Goal: Navigation & Orientation: Find specific page/section

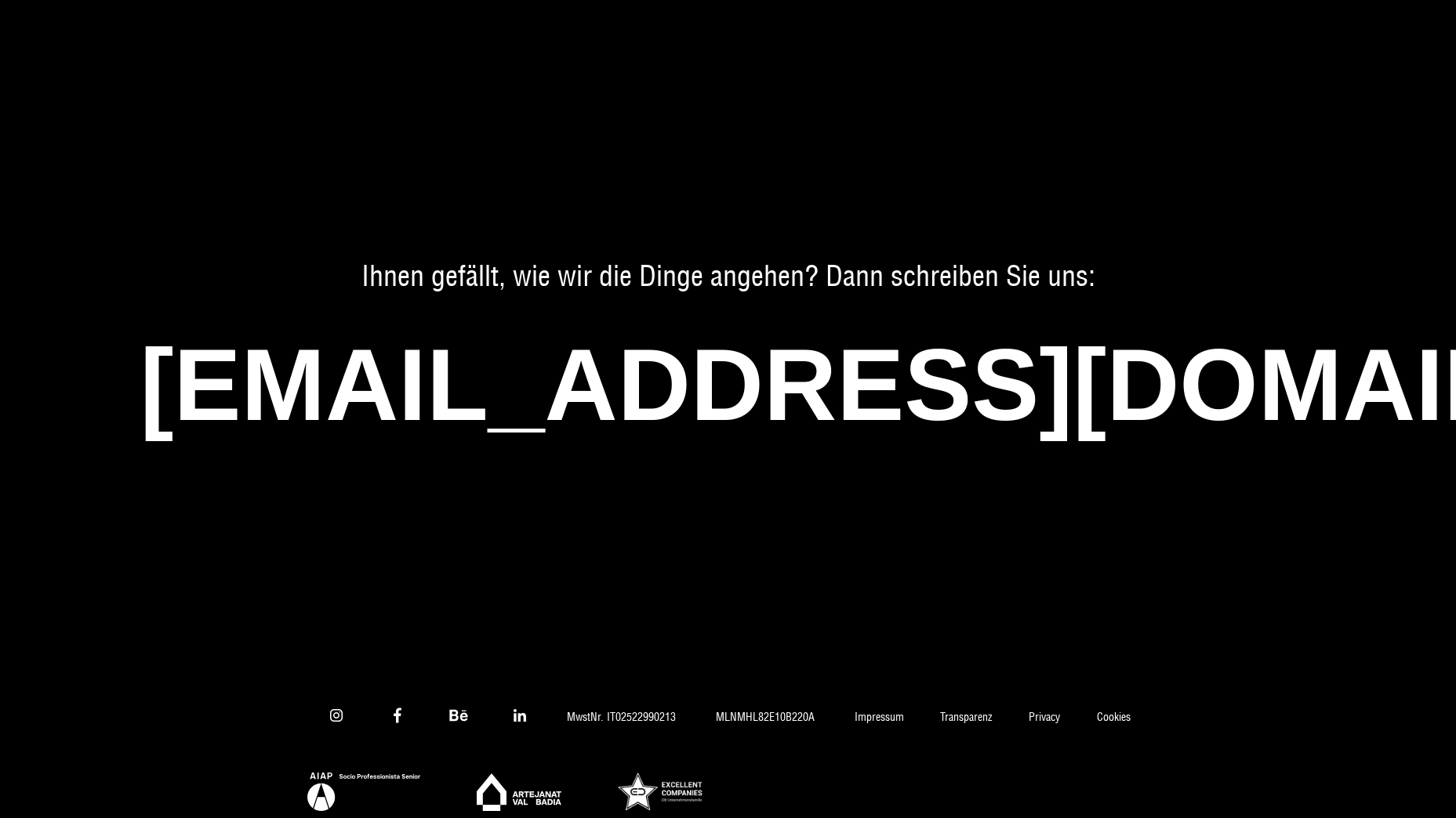
scroll to position [10835, 0]
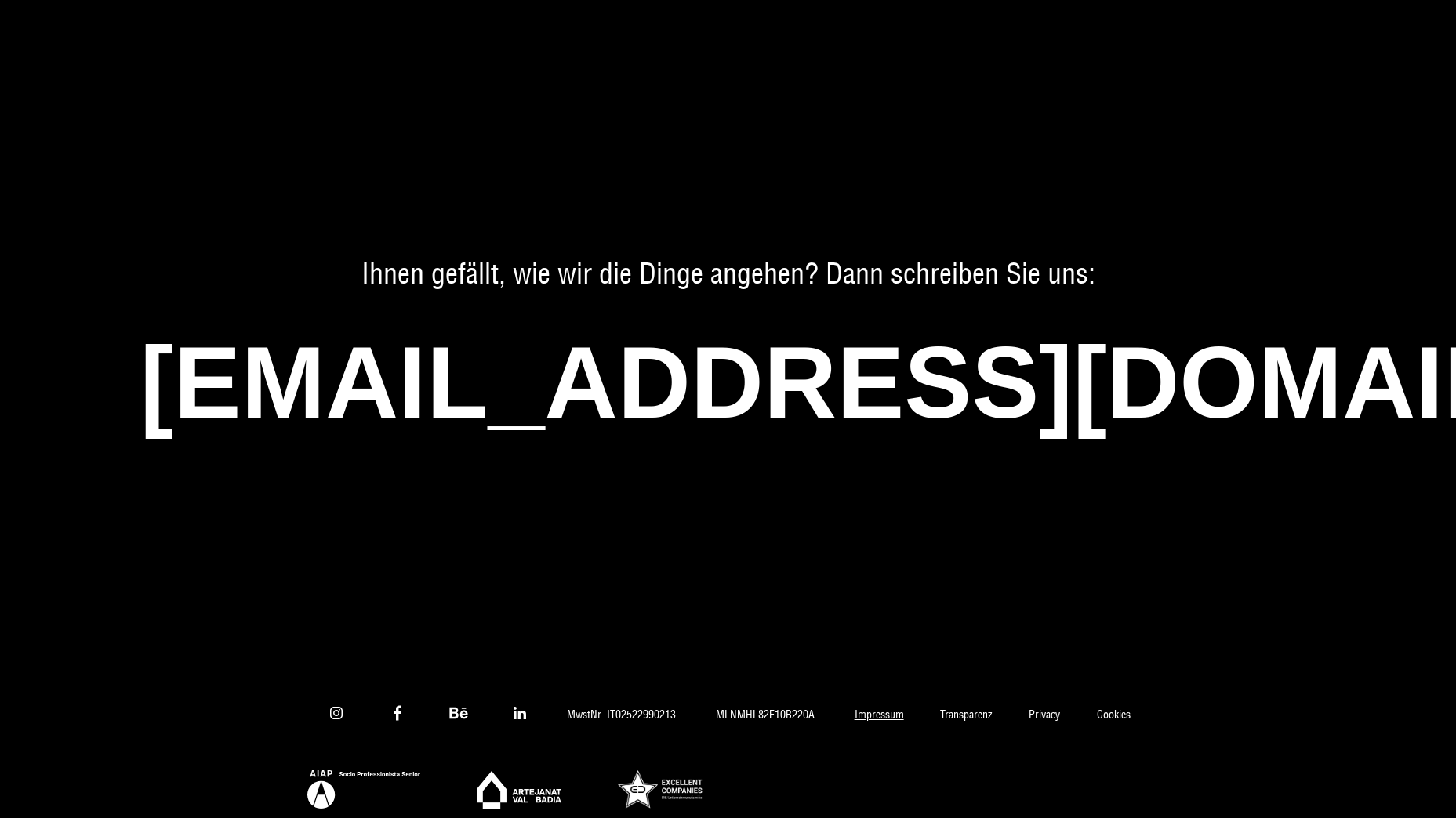
click at [878, 708] on link "Impressum" at bounding box center [879, 715] width 86 height 14
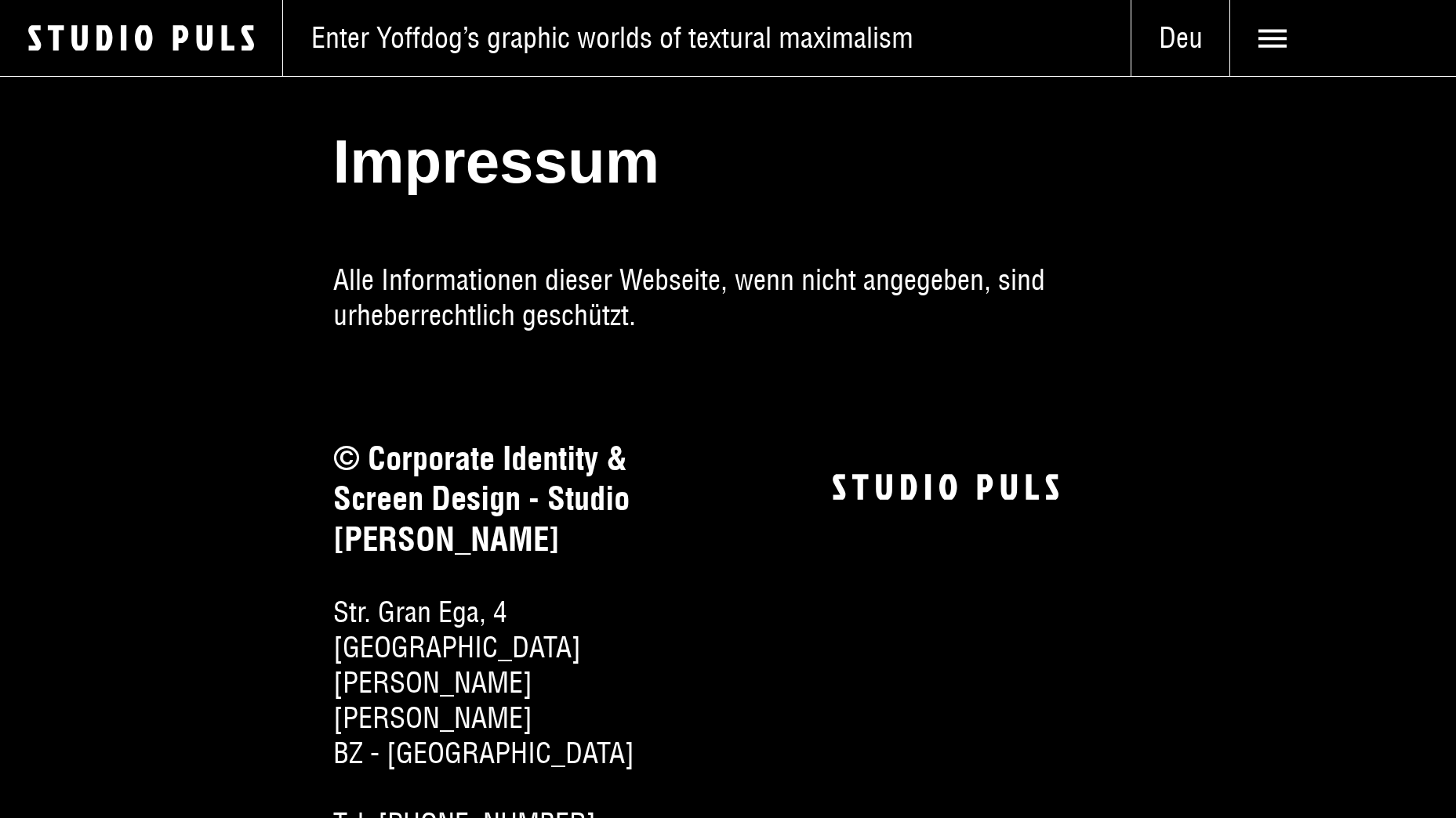
scroll to position [78, 0]
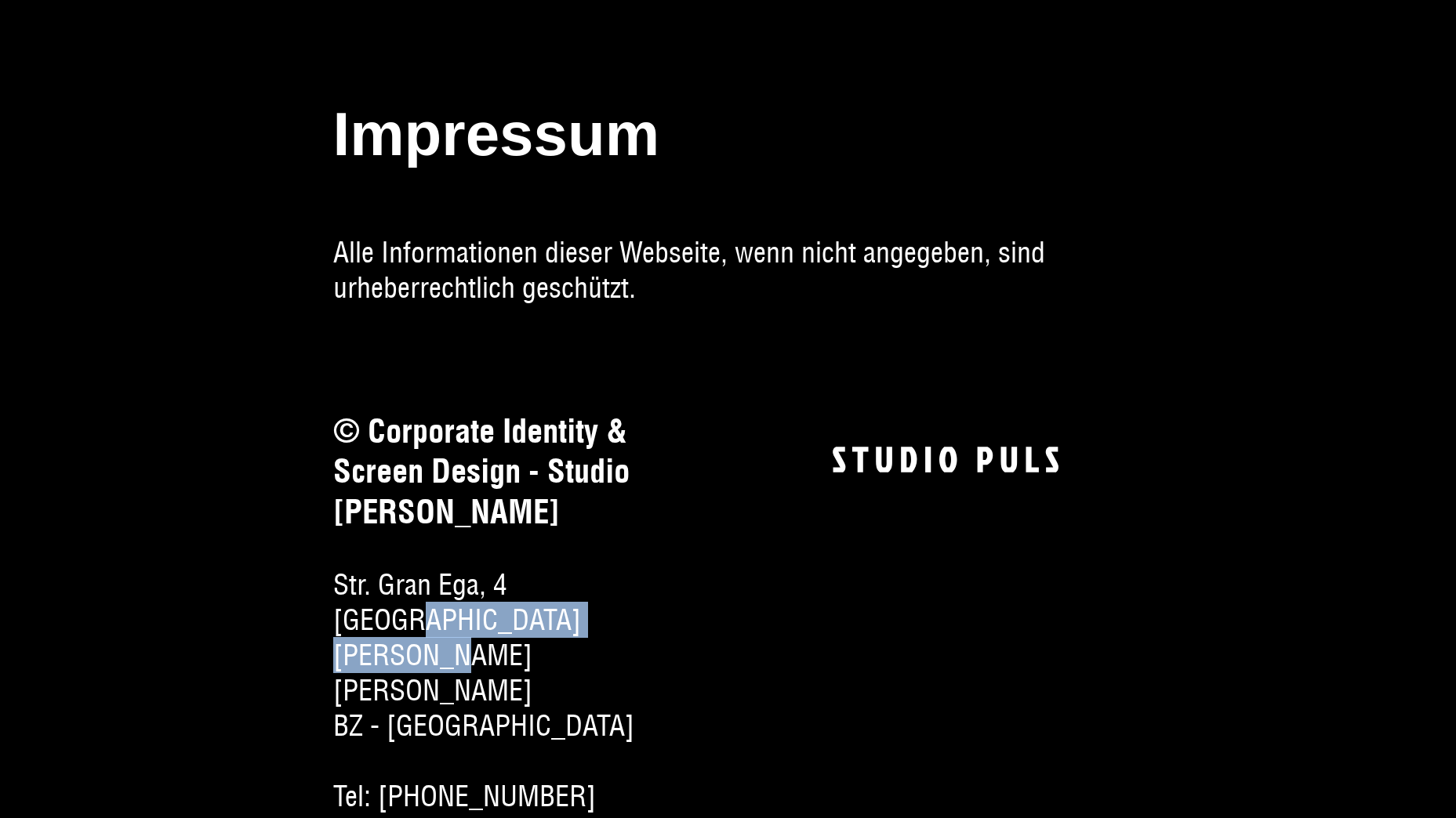
drag, startPoint x: 412, startPoint y: 618, endPoint x: 681, endPoint y: 625, distance: 269.1
click at [681, 625] on span "[GEOGRAPHIC_DATA][PERSON_NAME][PERSON_NAME]" at bounding box center [511, 655] width 356 height 106
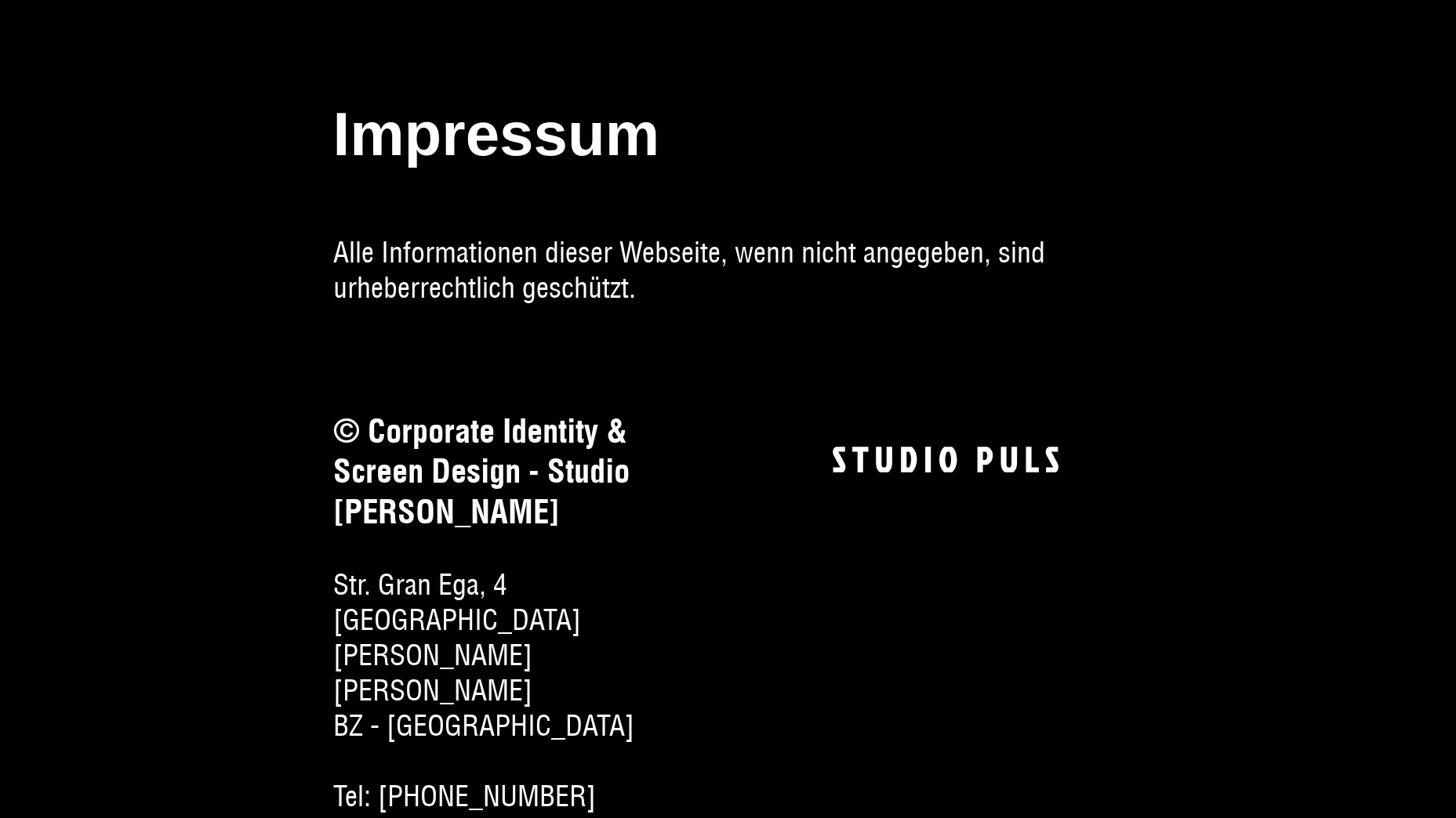
drag, startPoint x: 681, startPoint y: 625, endPoint x: 721, endPoint y: 676, distance: 64.8
click at [721, 676] on section "© Corporate Identity & Screen Design - Studio Puls Str. Gran Ega, 4 39030 San M…" at bounding box center [728, 683] width 790 height 543
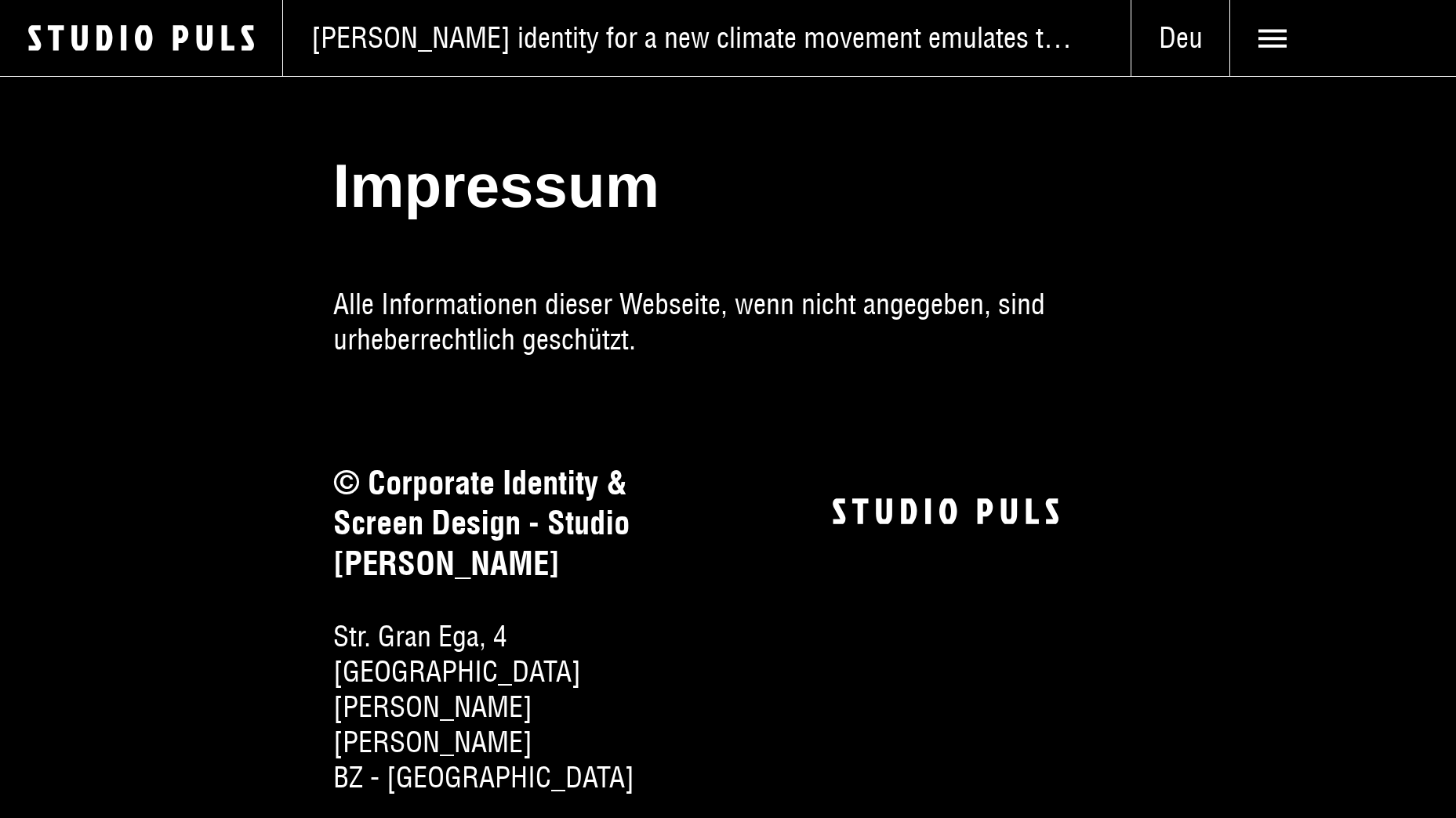
scroll to position [0, 0]
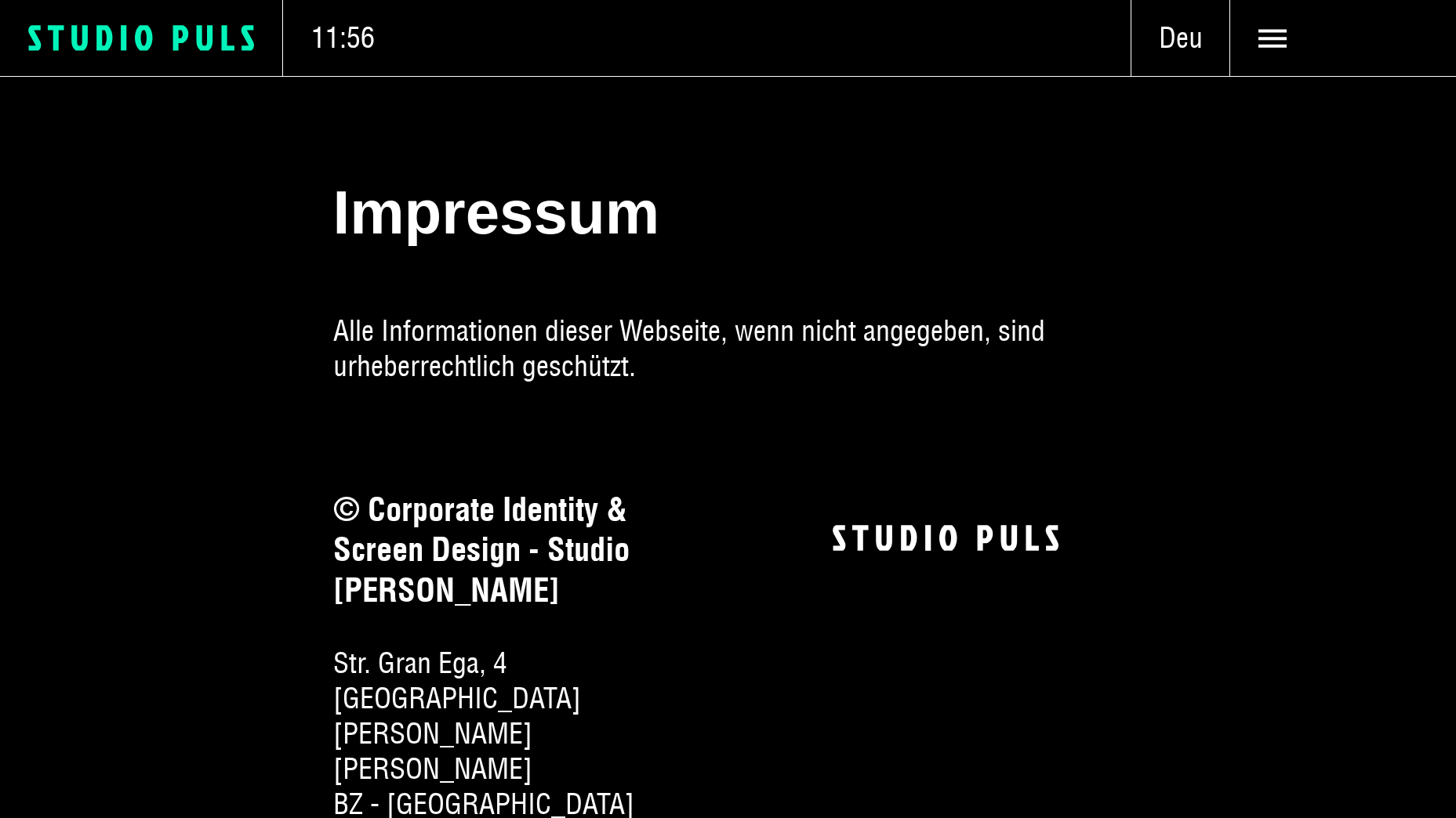
click at [119, 24] on icon "Logo Studio Puls" at bounding box center [154, 38] width 254 height 29
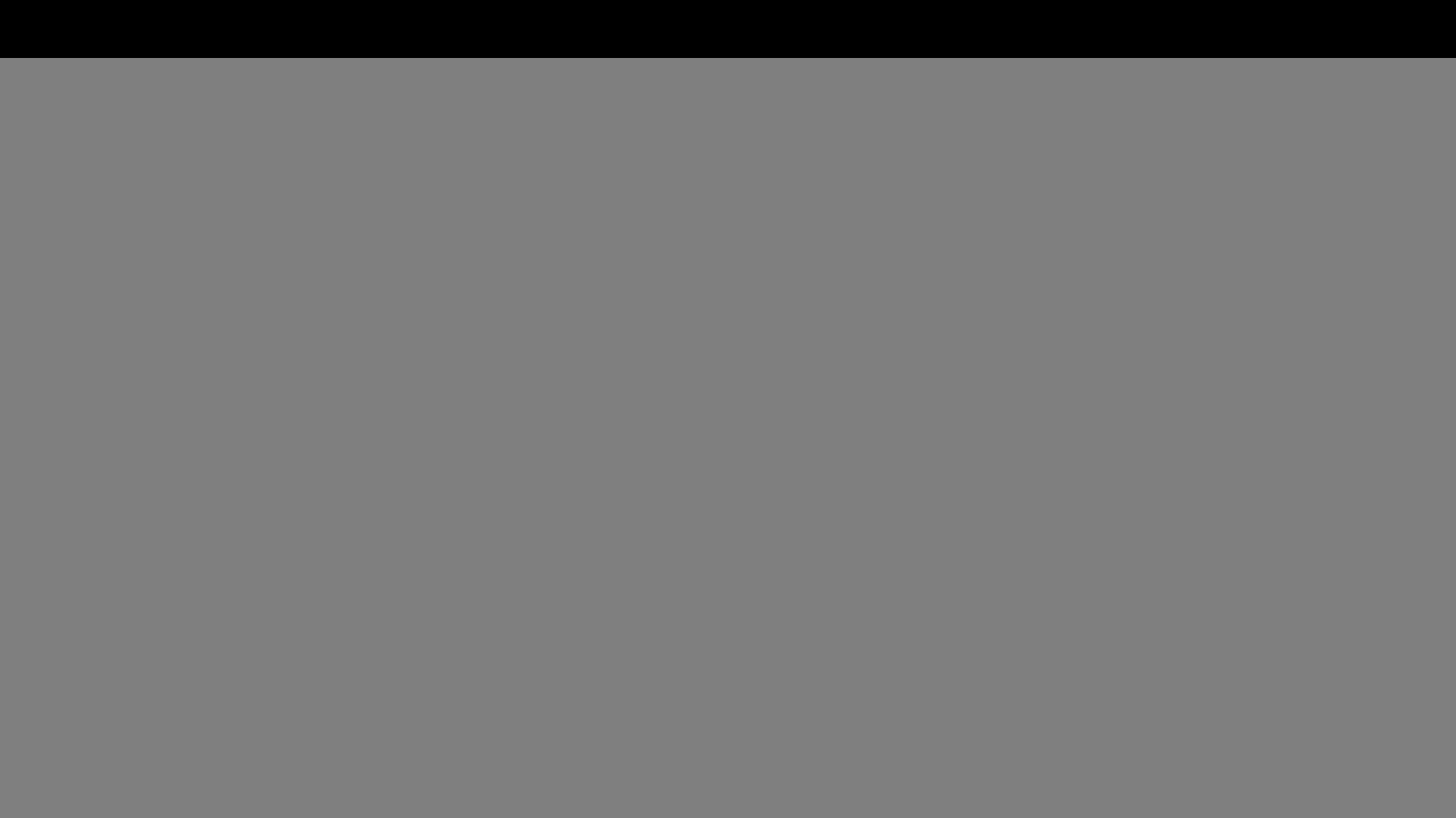
scroll to position [4154, 0]
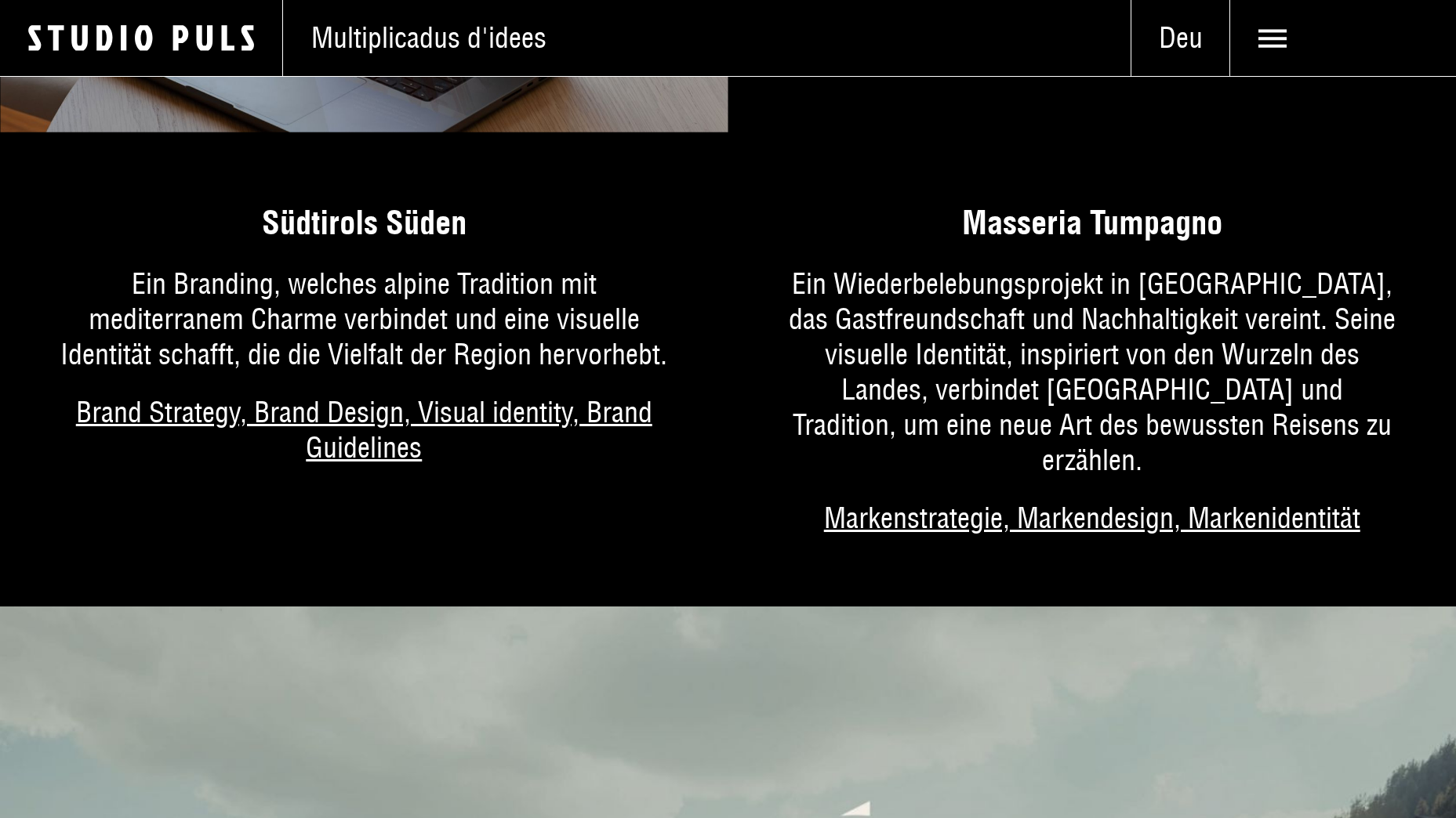
click at [392, 237] on link "Mehr über das Projekt" at bounding box center [364, 353] width 728 height 369
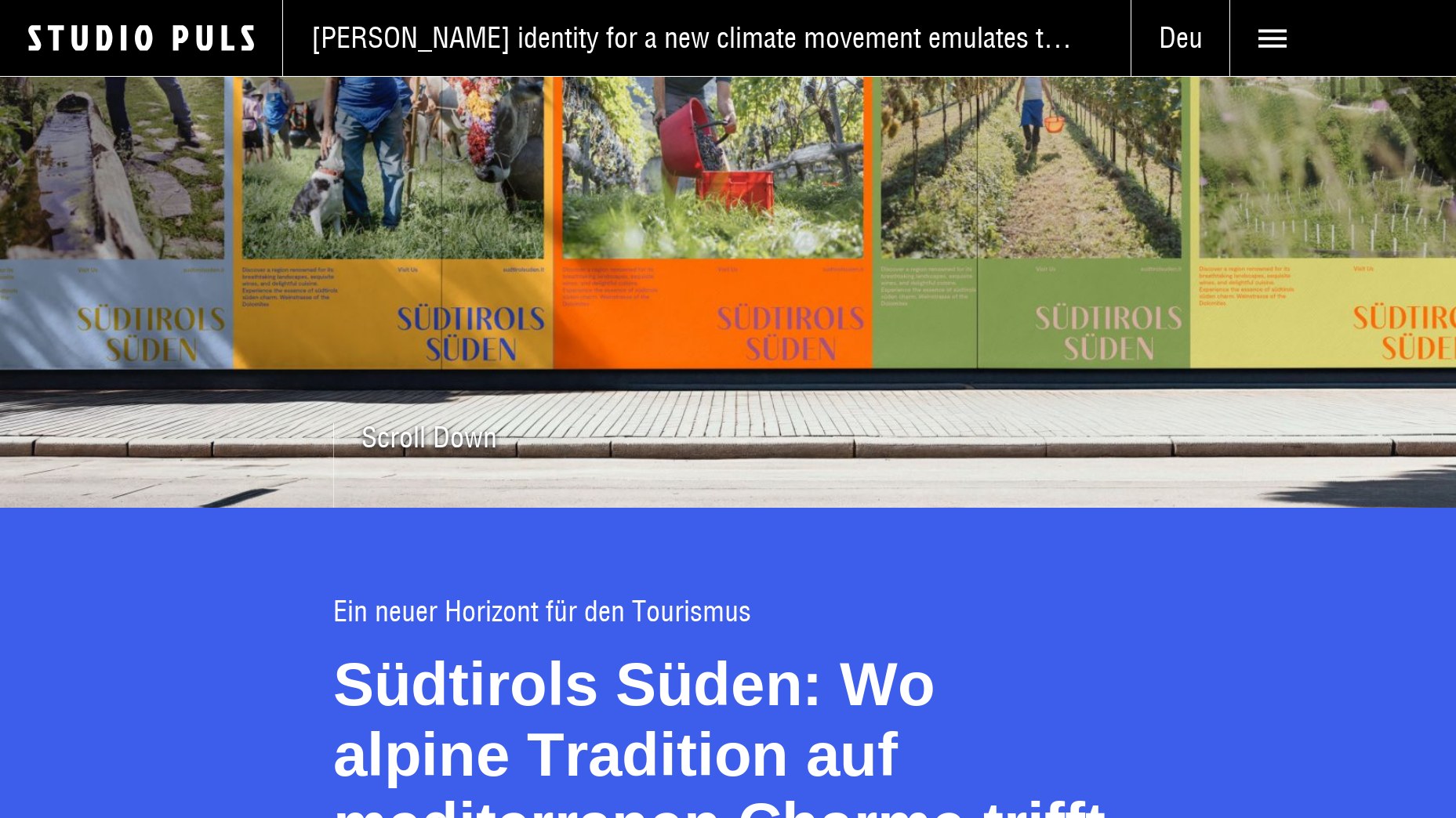
scroll to position [314, 0]
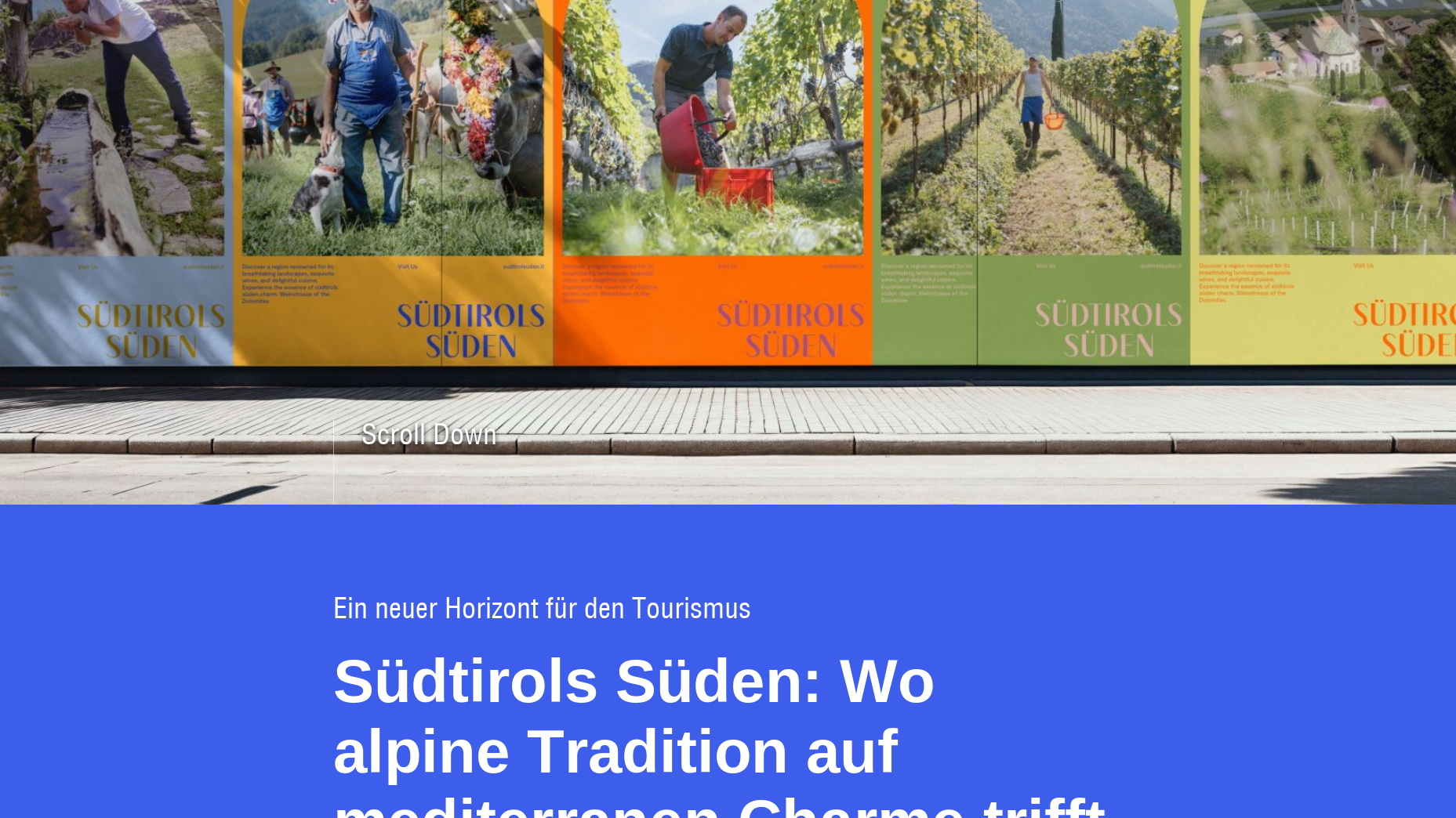
click at [876, 252] on img at bounding box center [728, 134] width 1456 height 742
click at [538, 341] on img at bounding box center [728, 134] width 1456 height 742
click at [458, 442] on span "Scroll Down" at bounding box center [429, 448] width 135 height 28
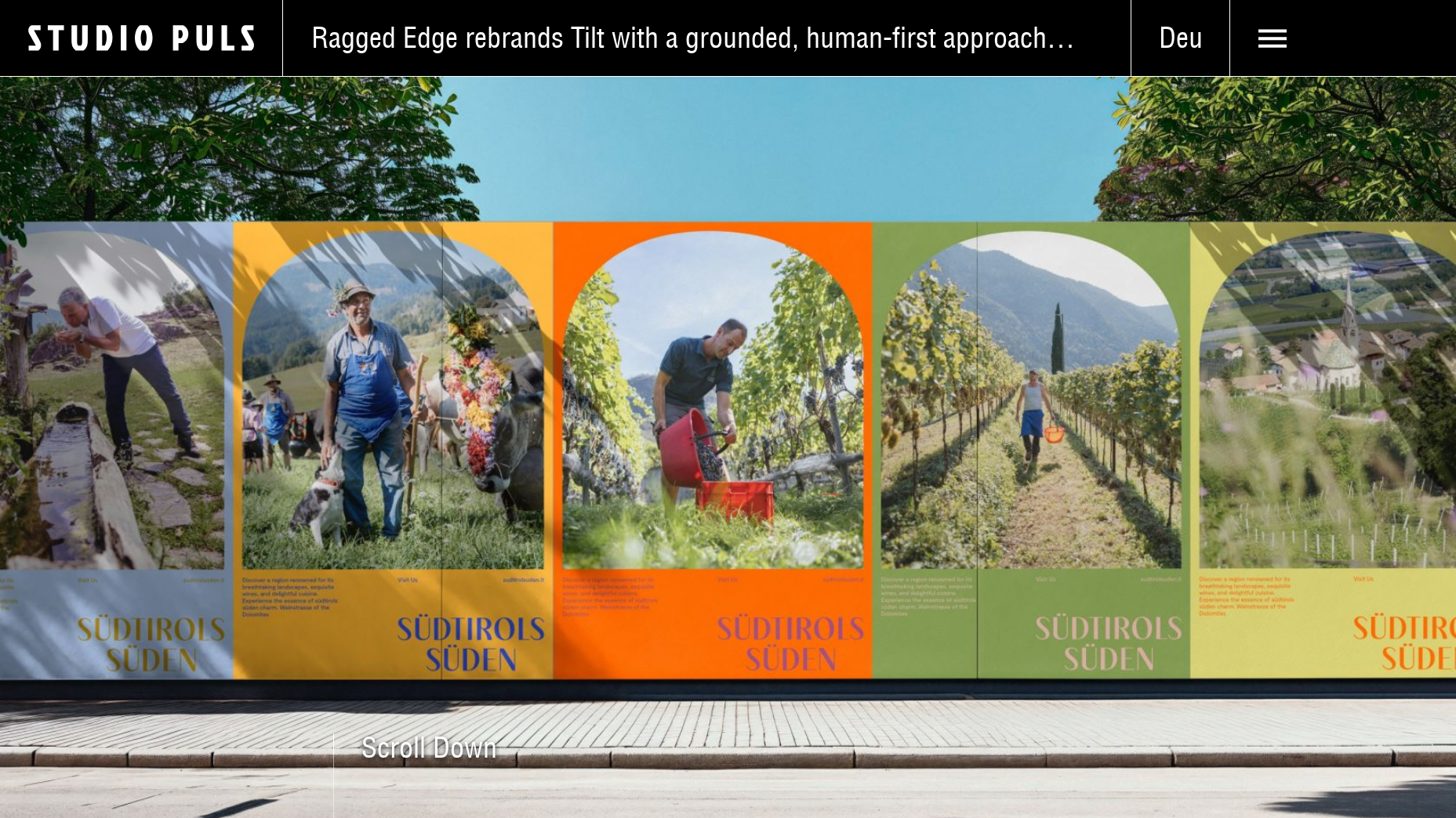
click at [847, 427] on img at bounding box center [728, 447] width 1456 height 742
click at [1124, 551] on img at bounding box center [728, 447] width 1456 height 742
